Goal: Find specific page/section: Find specific page/section

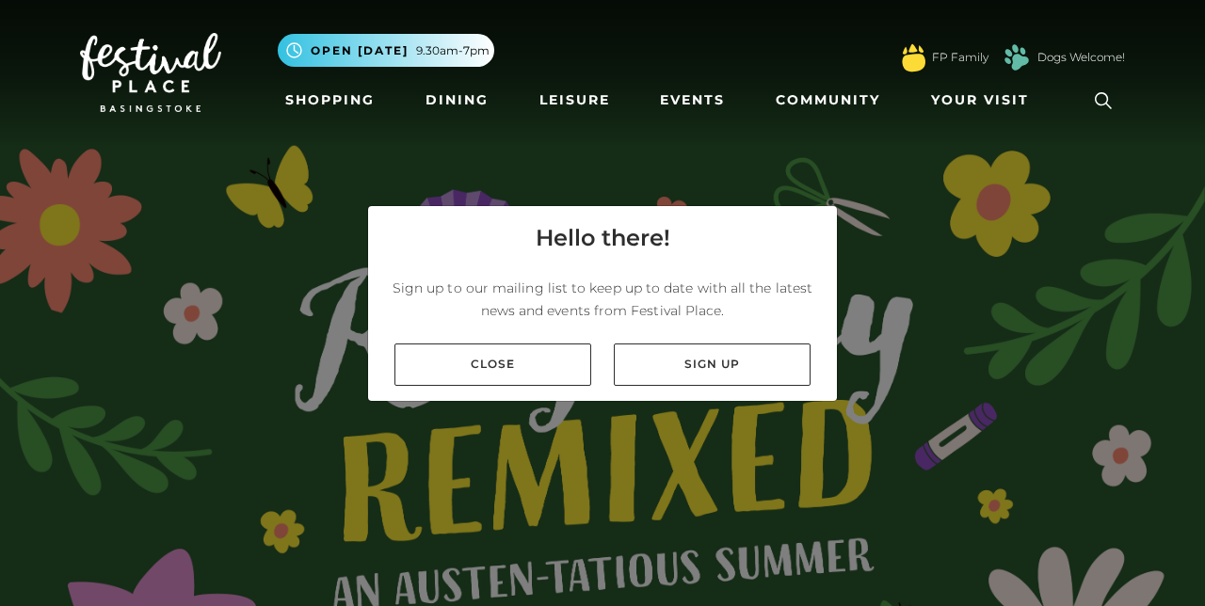
click at [311, 113] on link "Shopping" at bounding box center [330, 100] width 105 height 35
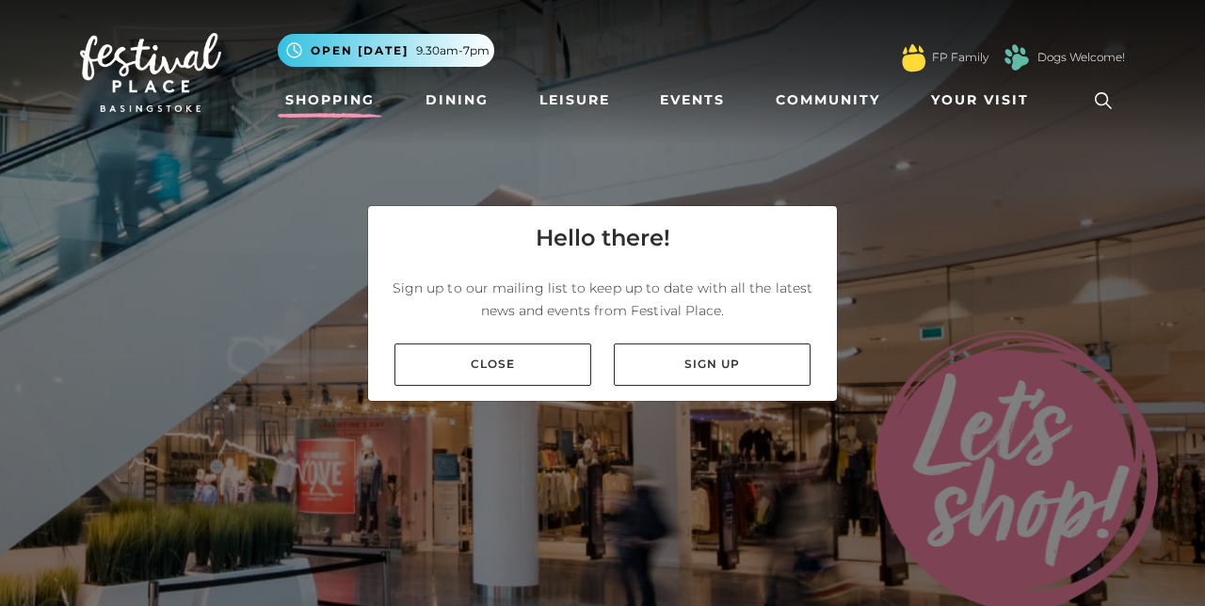
click at [420, 386] on link "Close" at bounding box center [493, 365] width 197 height 42
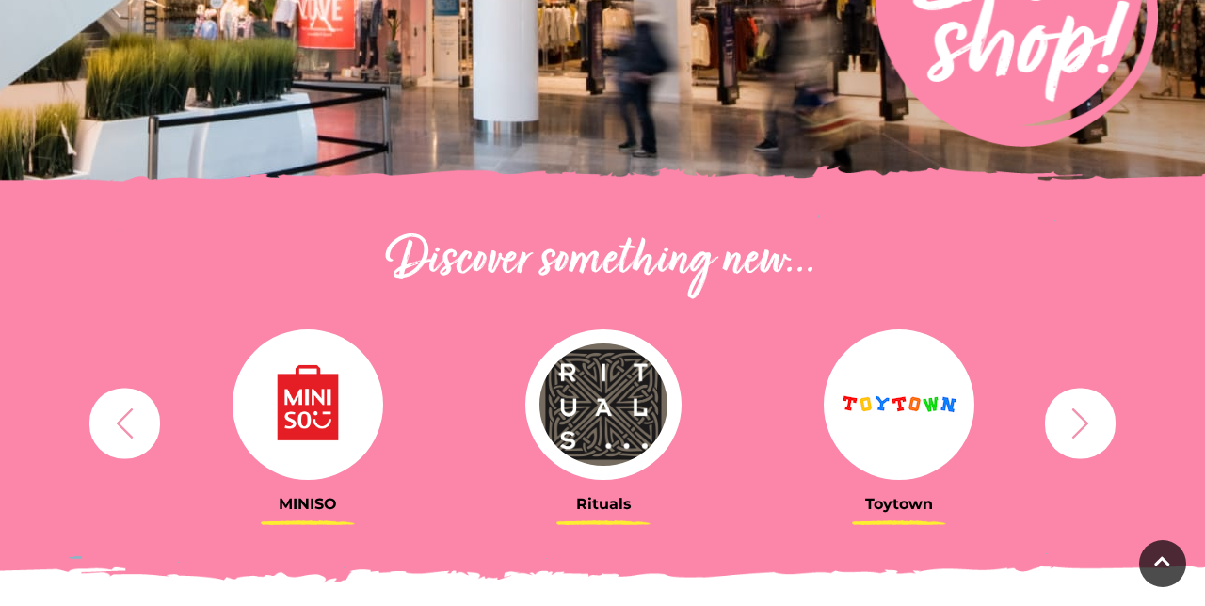
scroll to position [495, 0]
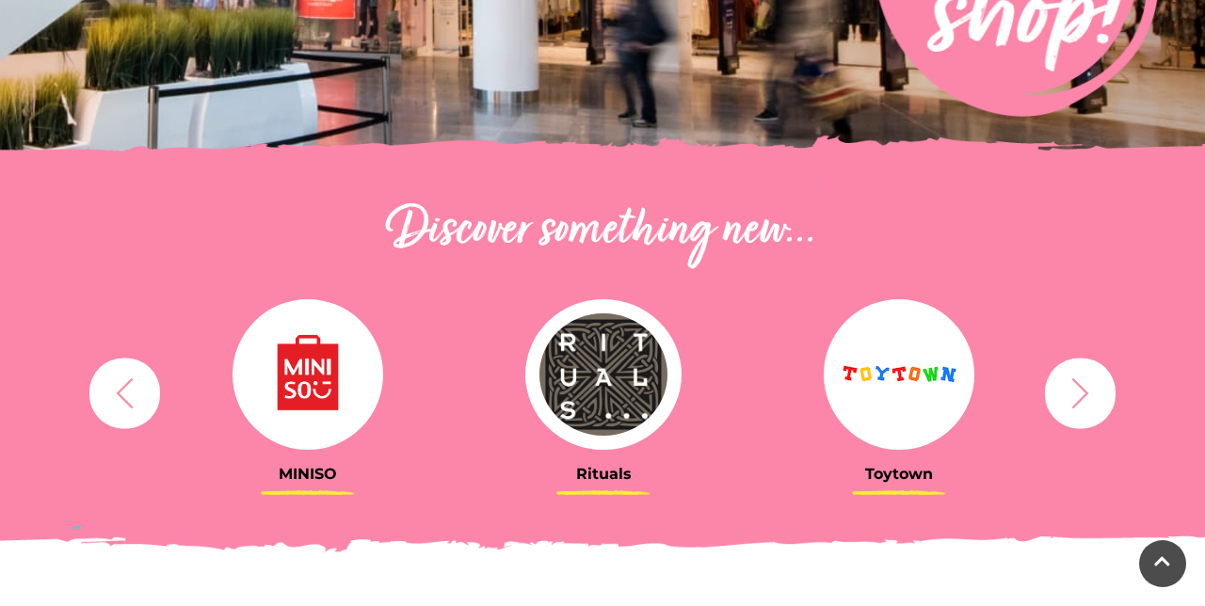
click at [1077, 400] on icon "button" at bounding box center [1080, 393] width 35 height 35
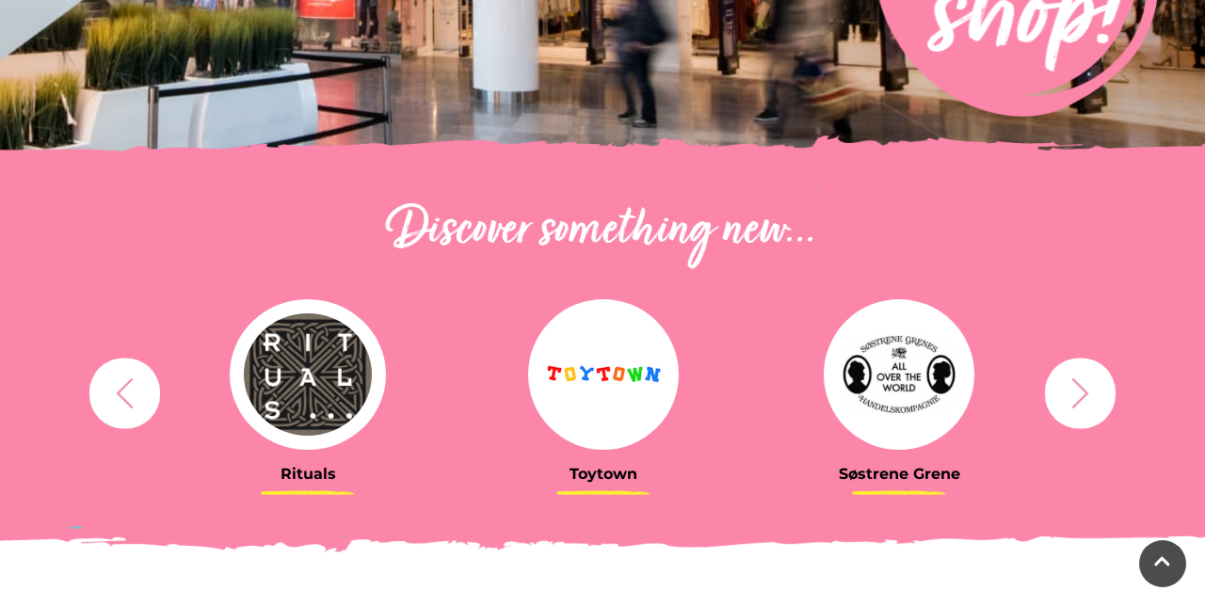
click at [1076, 384] on icon "button" at bounding box center [1080, 393] width 35 height 35
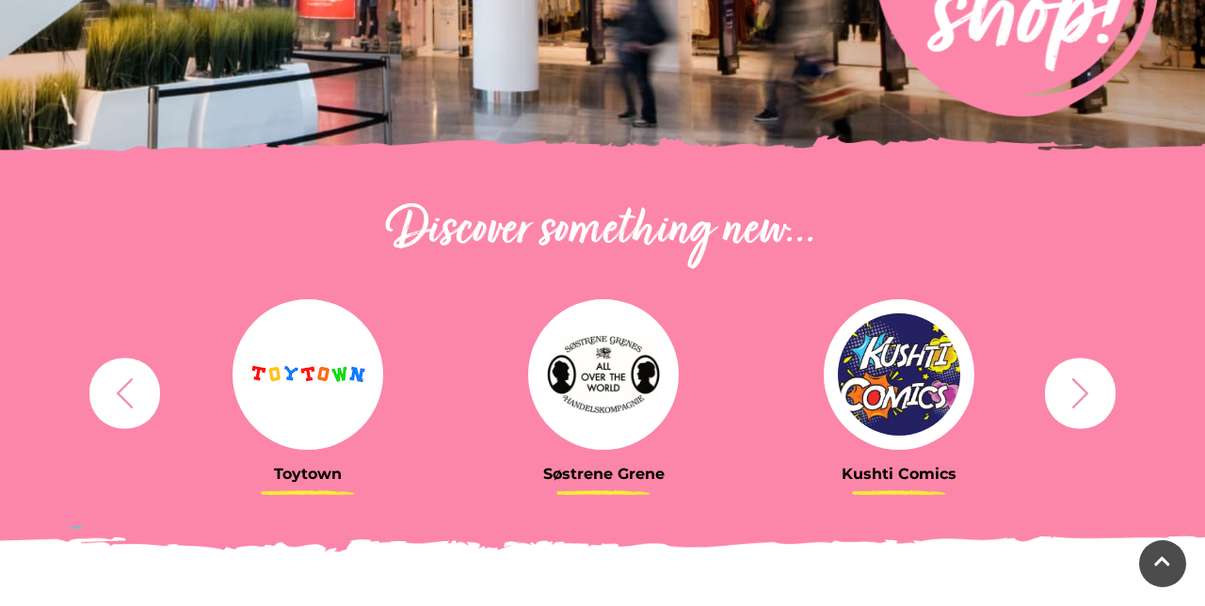
click at [1090, 409] on icon "button" at bounding box center [1080, 393] width 35 height 35
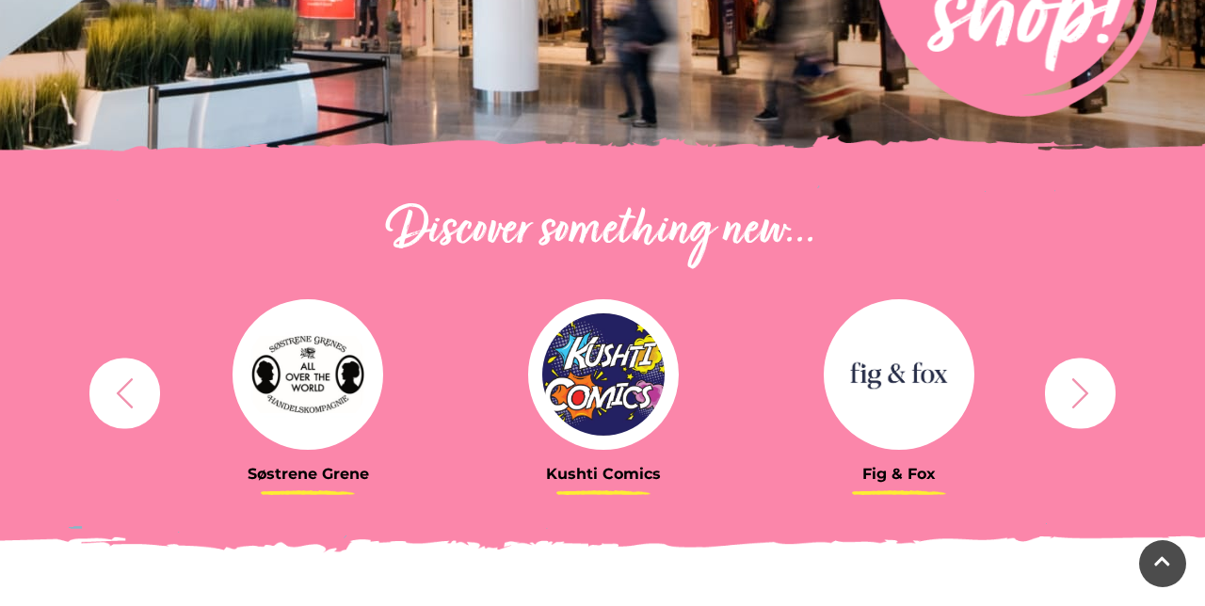
click at [1098, 391] on button "button" at bounding box center [1080, 393] width 71 height 71
click at [1082, 390] on icon "button" at bounding box center [1080, 393] width 35 height 35
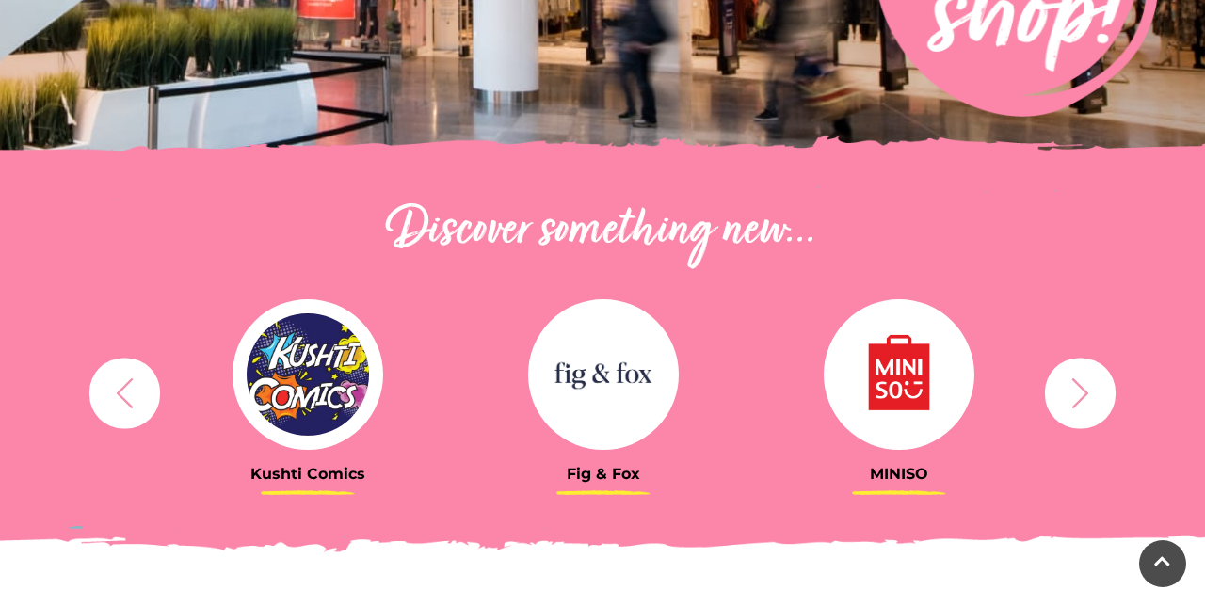
click at [1077, 403] on icon "button" at bounding box center [1081, 393] width 17 height 30
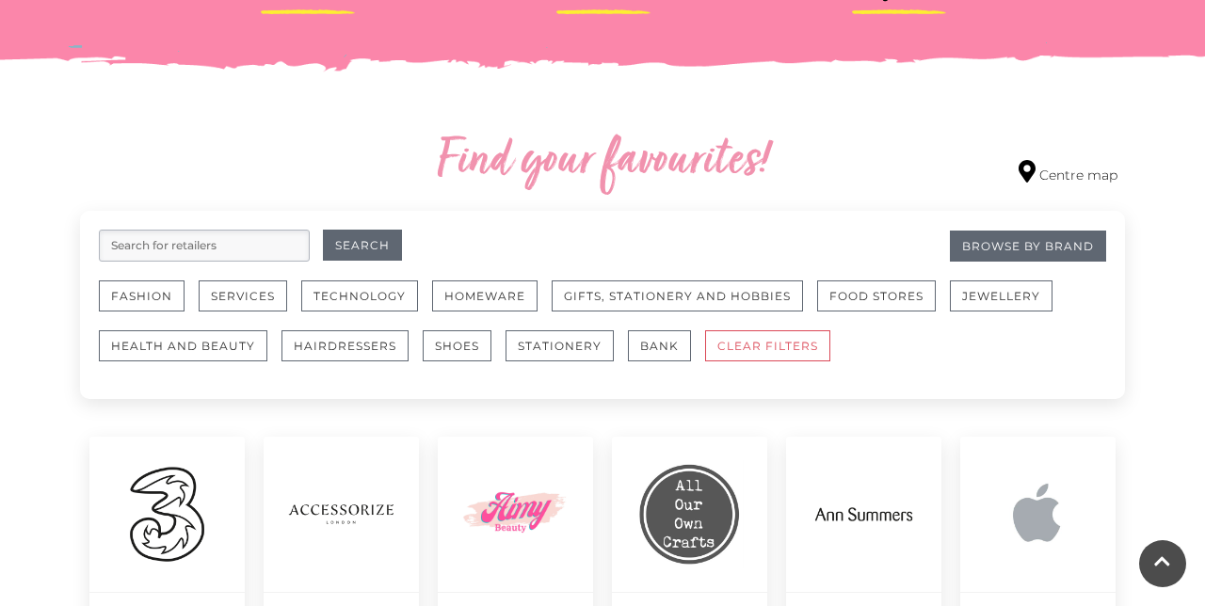
scroll to position [976, 0]
click at [503, 284] on button "Homeware" at bounding box center [484, 297] width 105 height 31
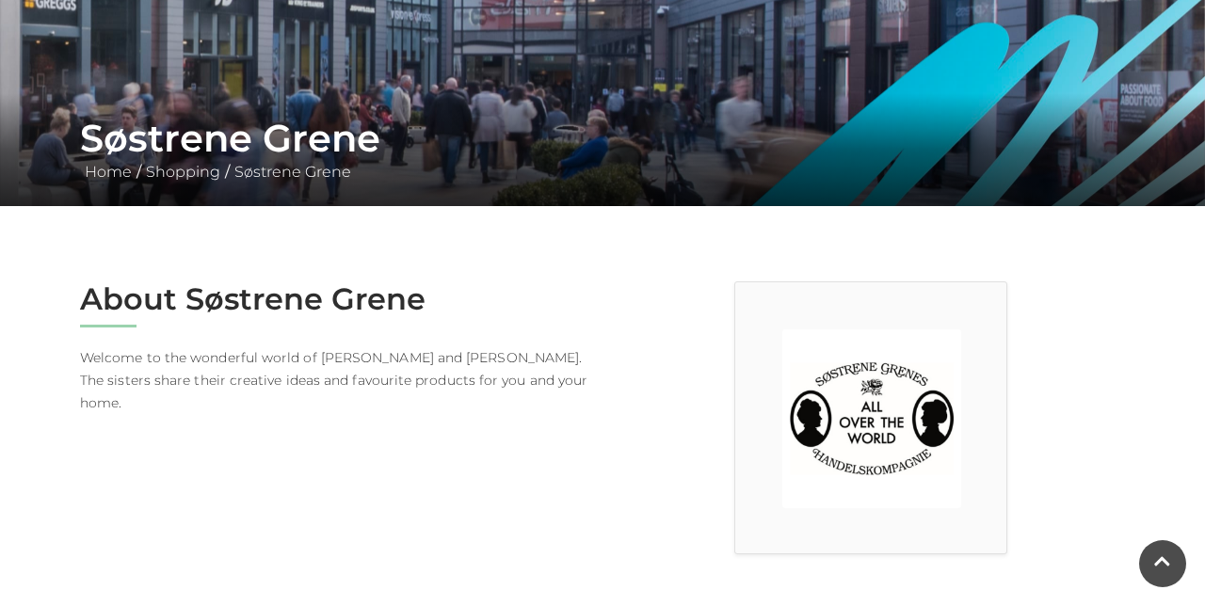
scroll to position [263, 0]
